Goal: Task Accomplishment & Management: Complete application form

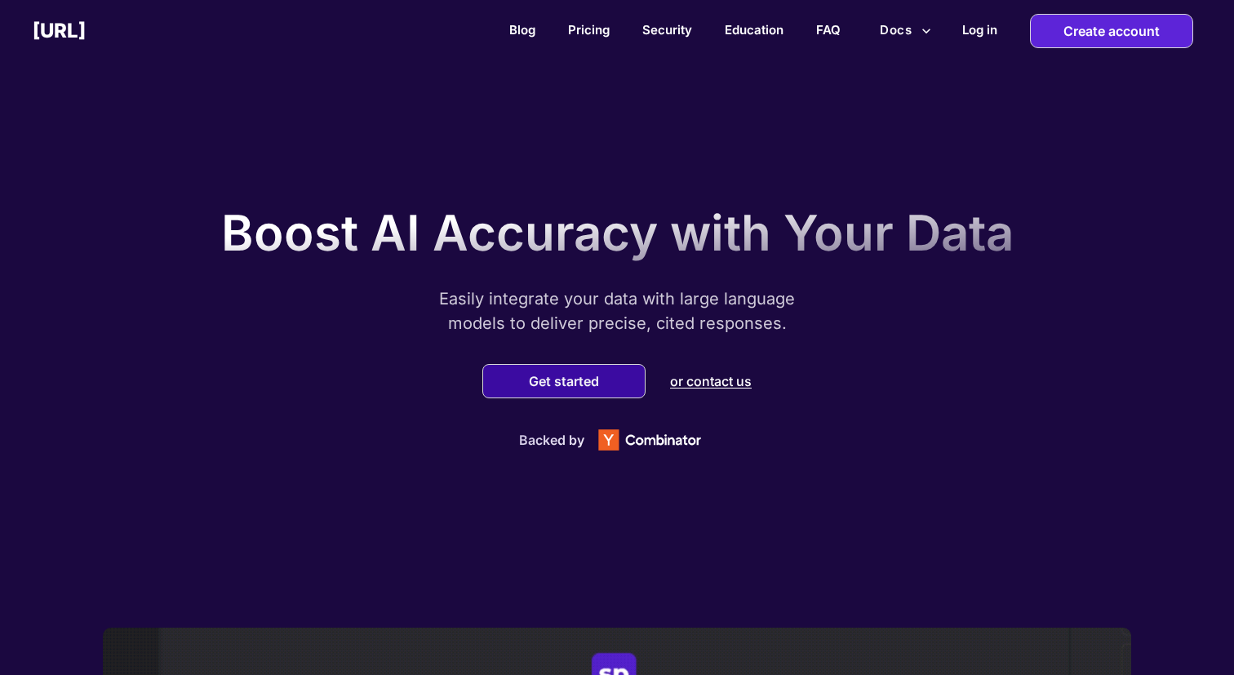
click at [607, 383] on div "Get started" at bounding box center [563, 381] width 163 height 34
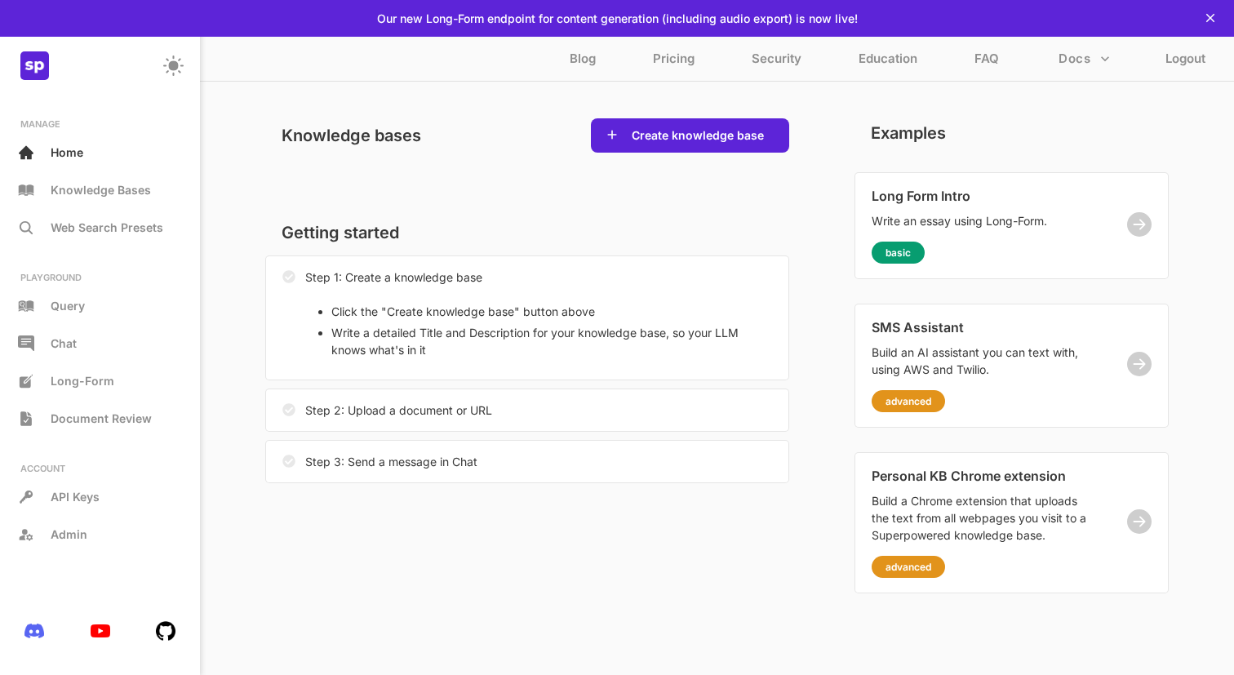
click at [563, 208] on div "Getting started Step 1: Create a knowledge base Click the "Create knowledge bas…" at bounding box center [527, 347] width 524 height 290
